Goal: Book appointment/travel/reservation

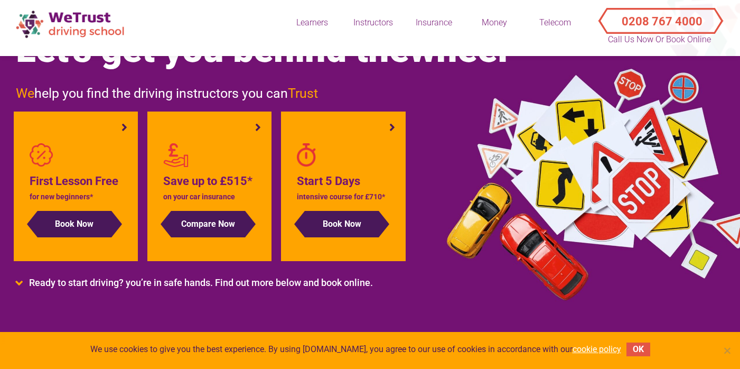
scroll to position [75, 0]
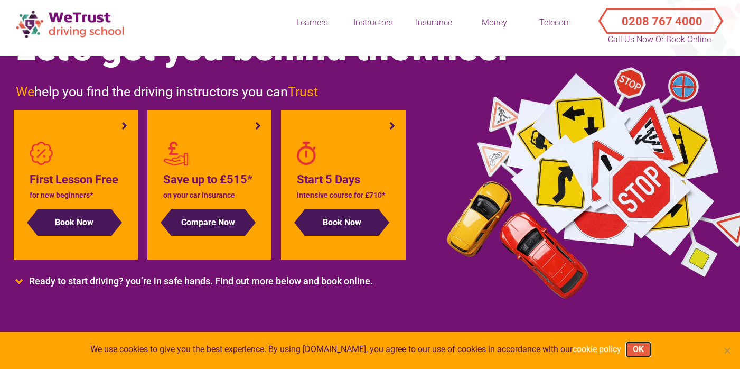
click at [642, 348] on button "OK" at bounding box center [639, 349] width 24 height 14
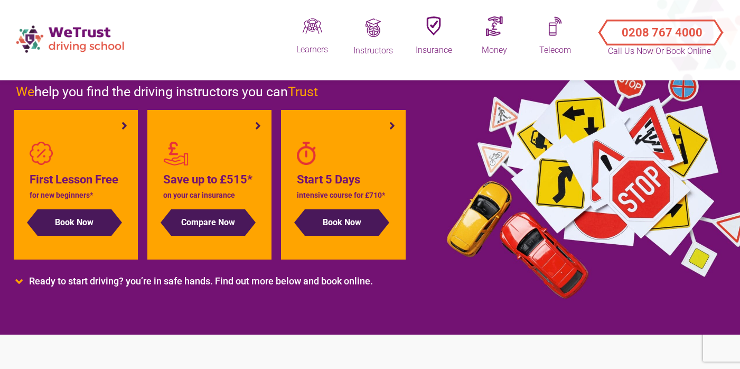
scroll to position [0, 0]
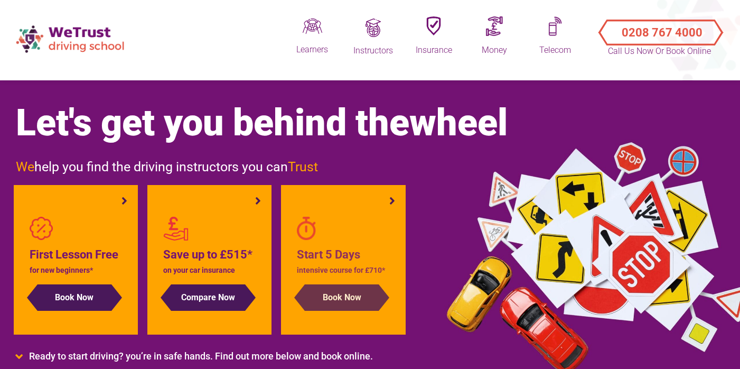
click at [358, 294] on button "Book Now" at bounding box center [342, 297] width 74 height 26
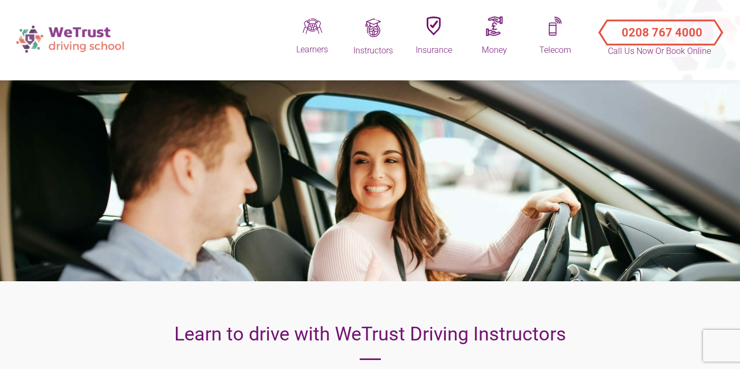
click at [80, 39] on img at bounding box center [72, 39] width 122 height 38
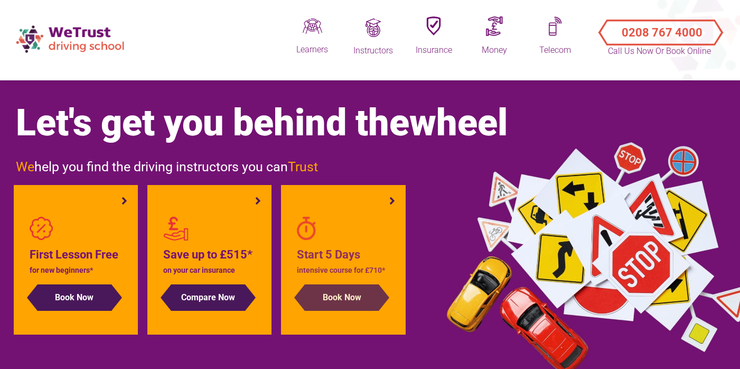
click at [360, 302] on button "Book Now" at bounding box center [342, 297] width 74 height 26
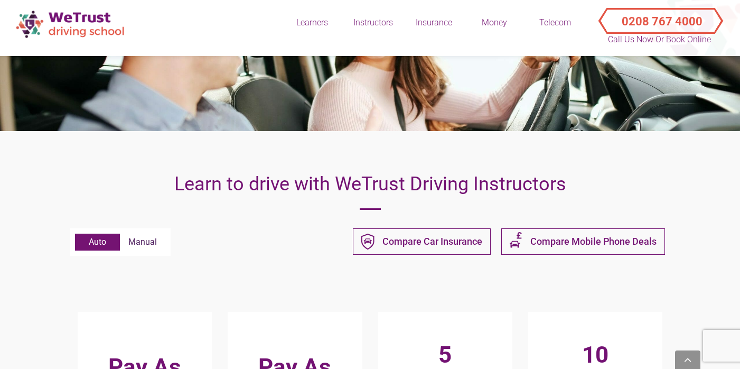
scroll to position [151, 0]
click at [148, 236] on label "Manual" at bounding box center [142, 241] width 45 height 17
click at [76, 234] on input "Manual" at bounding box center [75, 233] width 1 height 1
radio input "true"
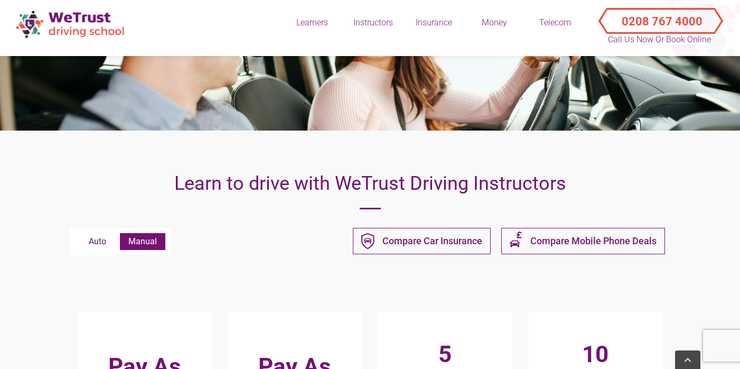
click at [103, 239] on label "Auto" at bounding box center [97, 241] width 45 height 17
click at [76, 234] on input "Auto" at bounding box center [75, 233] width 1 height 1
radio input "true"
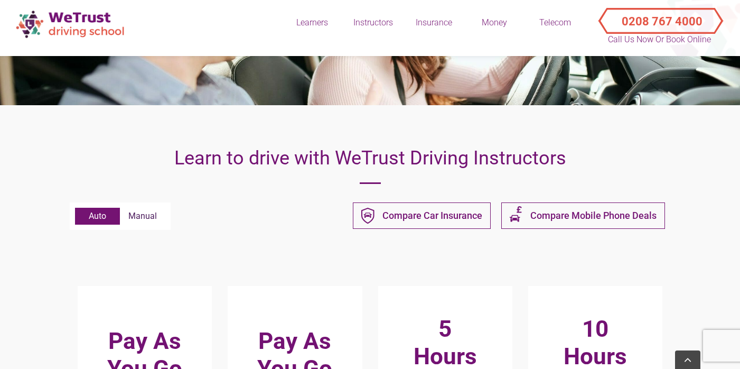
scroll to position [0, 0]
